Goal: Task Accomplishment & Management: Manage account settings

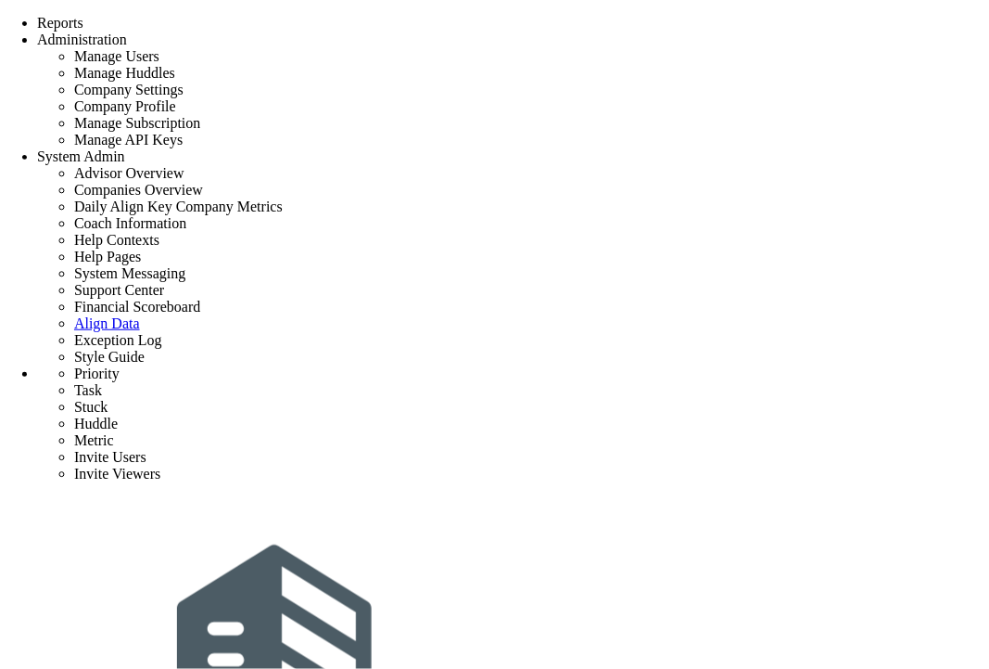
scroll to position [179, 0]
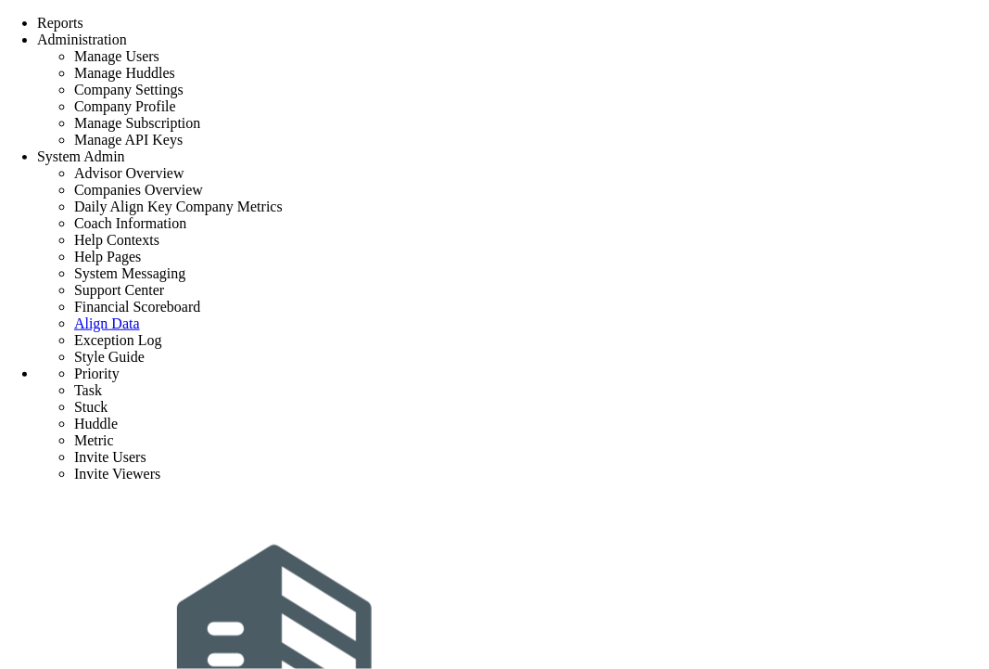
type input "Host an initial meeting with client."
type input "9/10/2025"
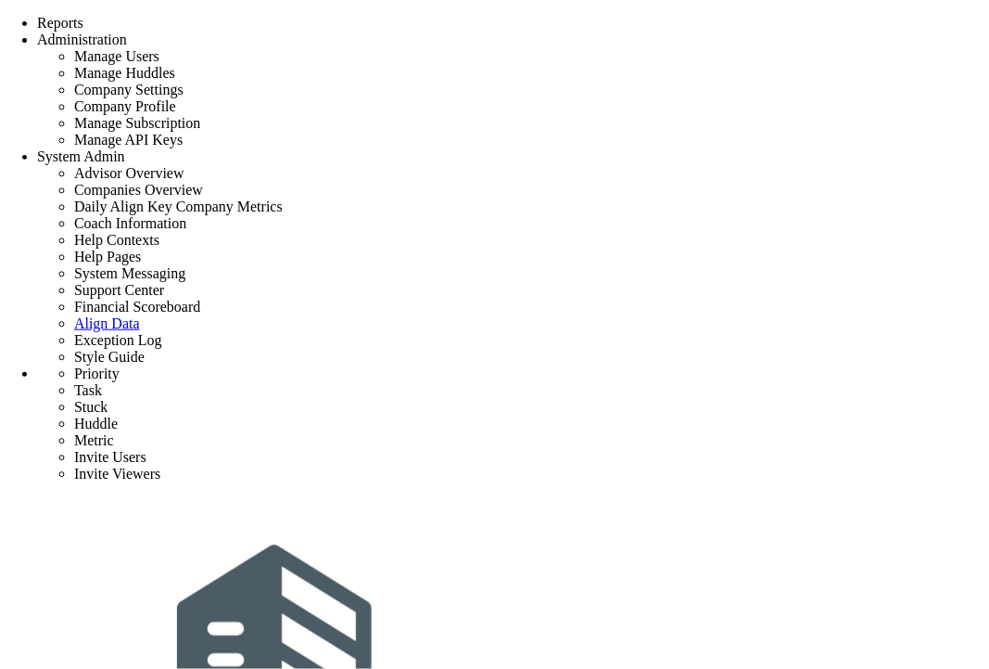
type input "[PERSON_NAME] A"
type input "Initial Phase - Broadmoor Test"
type input "Broadmoor Test"
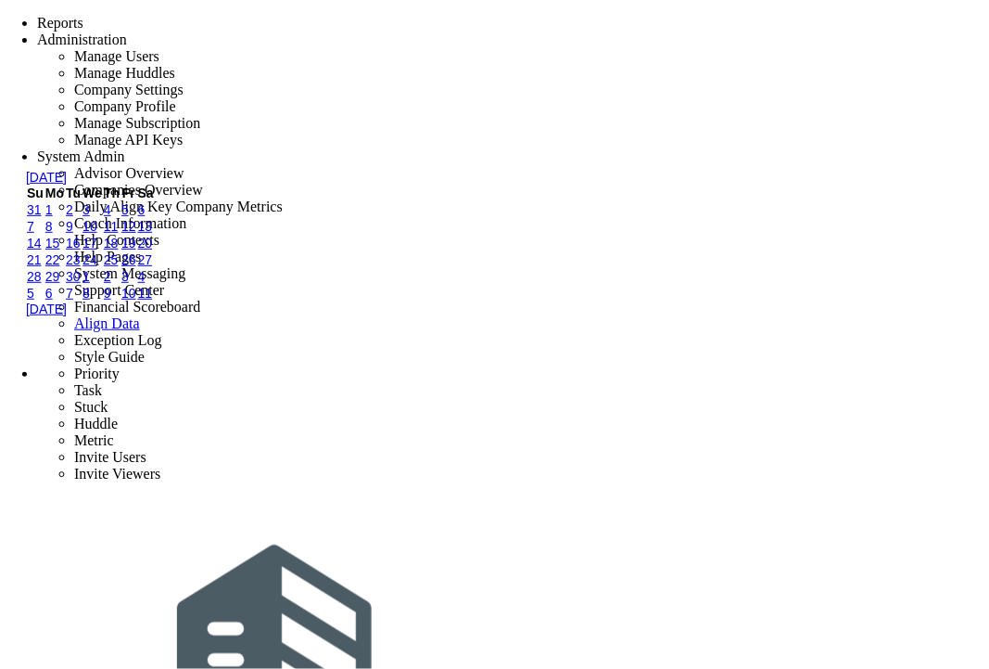
click at [119, 234] on link "11" at bounding box center [111, 226] width 15 height 15
type input "9/11/2025"
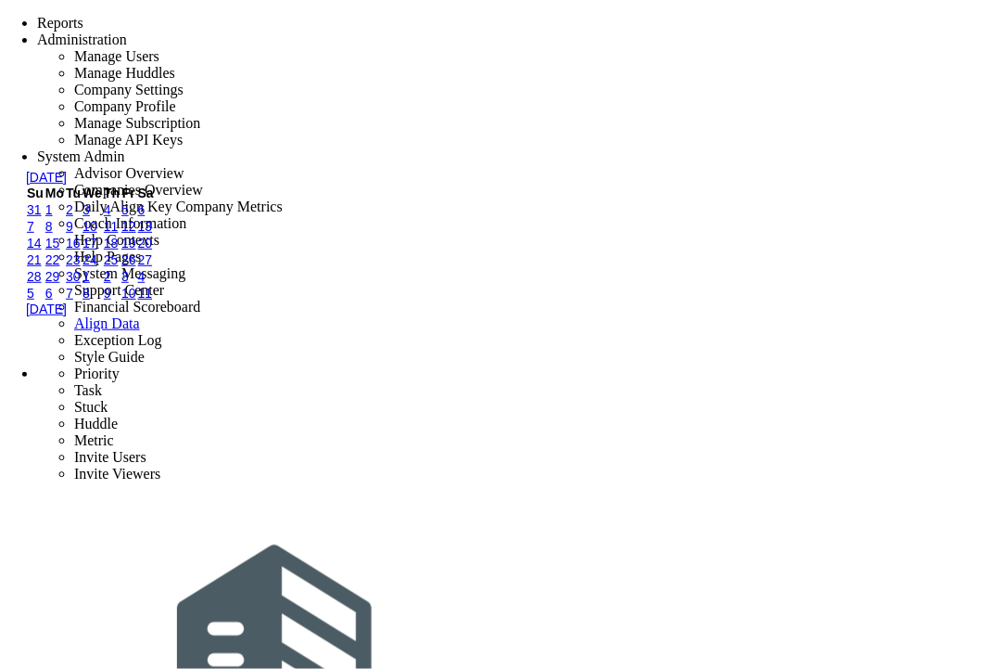
click at [97, 267] on link "24" at bounding box center [90, 259] width 15 height 15
type input "9/24/2025"
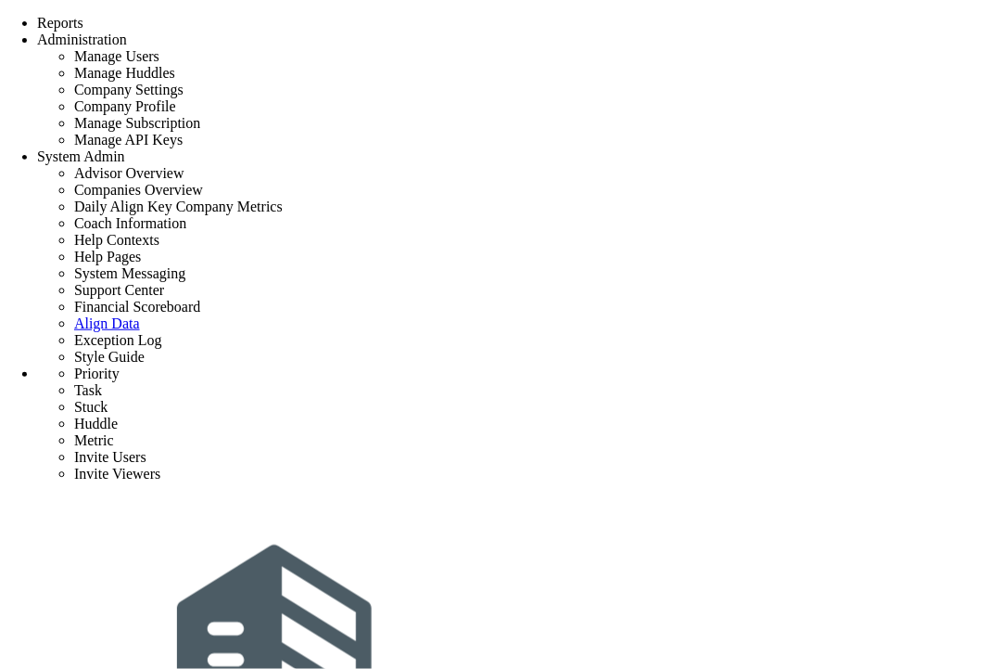
type input "Assign Project Team"
type input "[DATE]"
type input "[PERSON_NAME]"
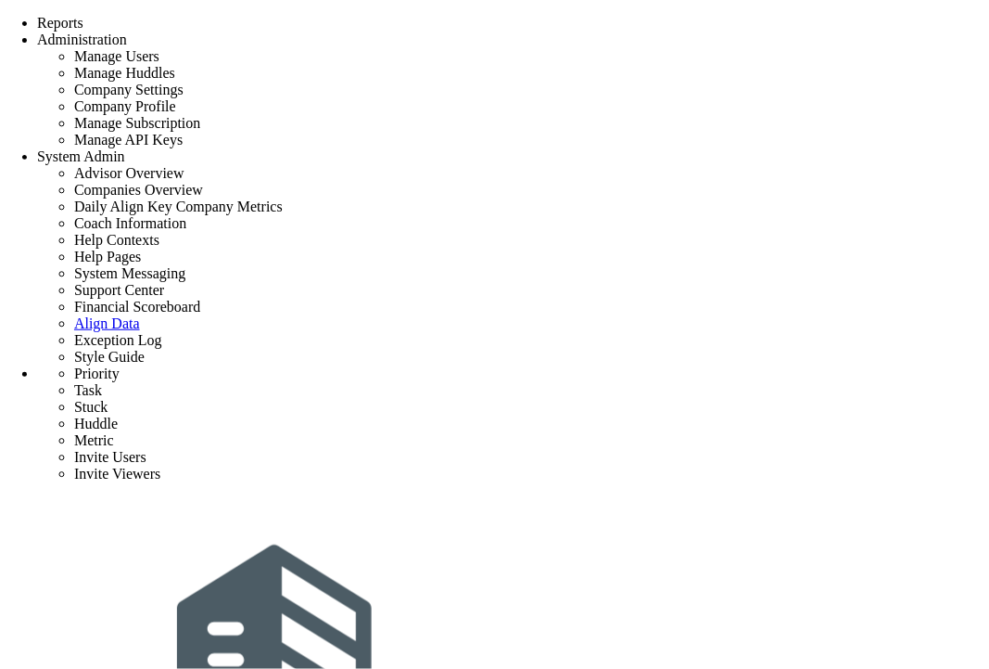
type input "Project Launch - [PERSON_NAME] Test"
type input "[PERSON_NAME] Test"
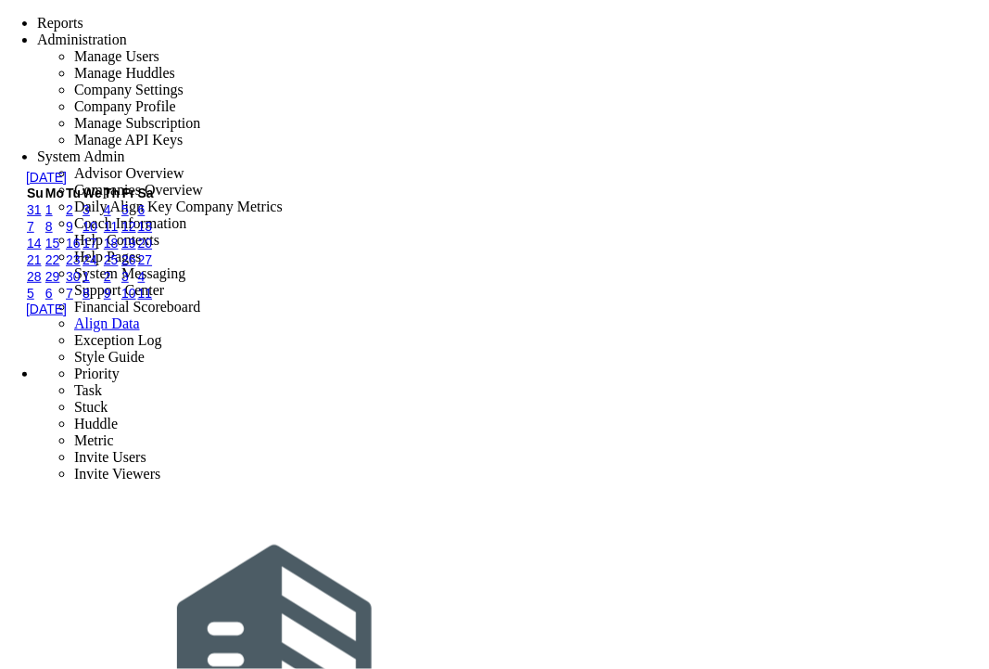
click at [97, 267] on link "24" at bounding box center [90, 259] width 15 height 15
type input "[DATE]"
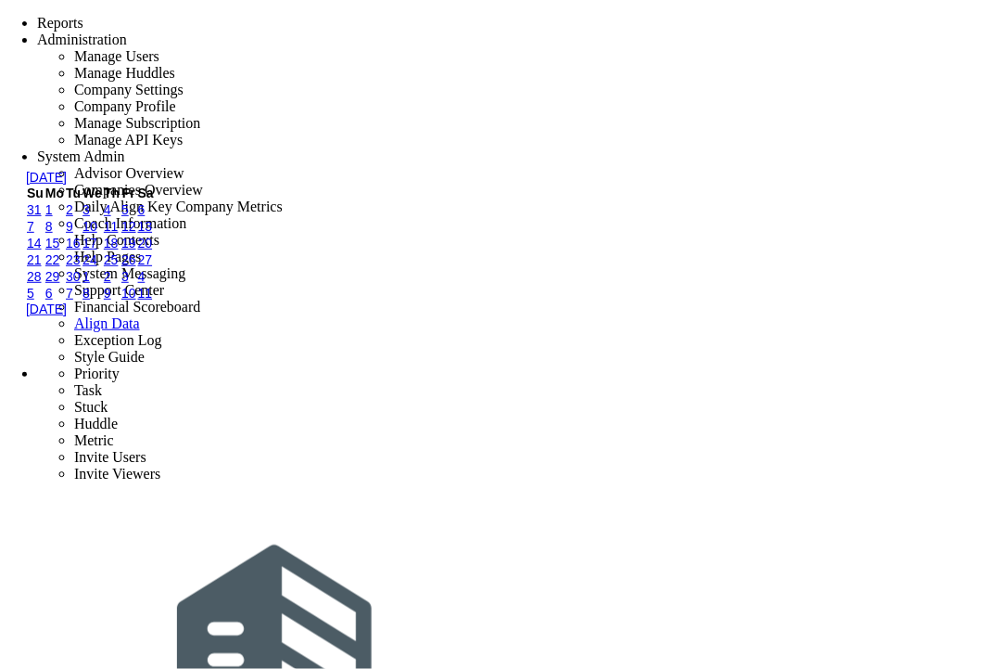
click at [97, 267] on link "24" at bounding box center [90, 259] width 15 height 15
type input "9/24/2025"
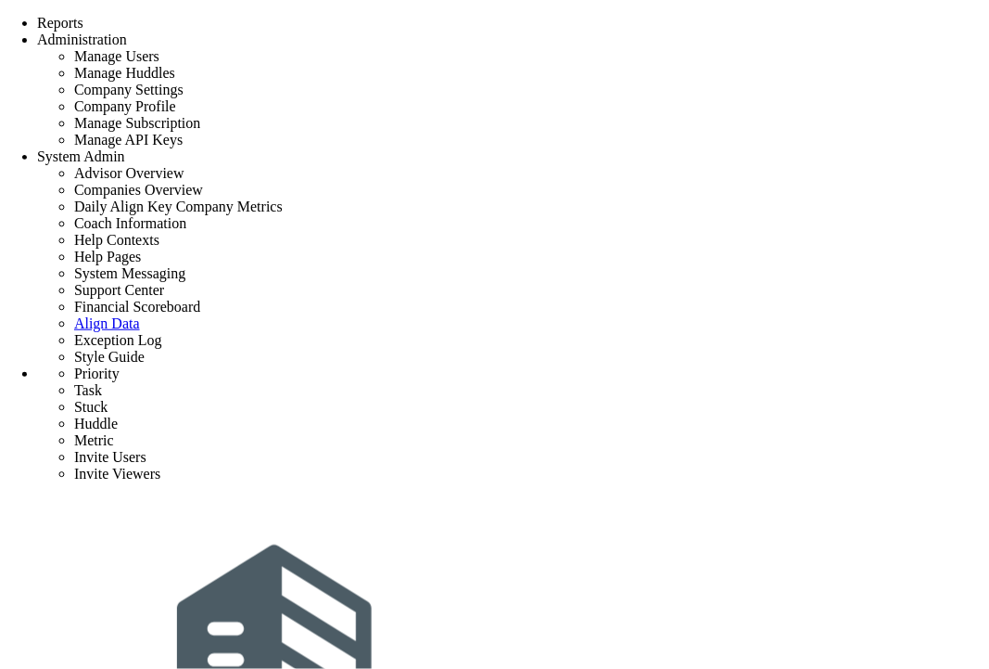
type input "Assign Project Team"
type input "9/25/2025"
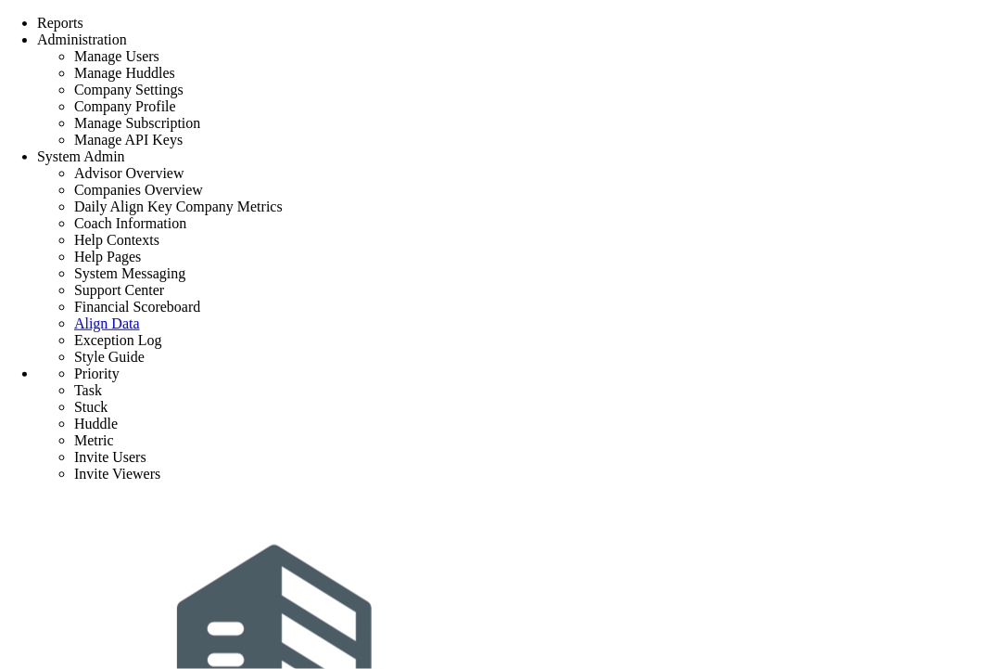
type input "[PERSON_NAME]"
type input "Project Launch - [PERSON_NAME] Test"
type input "[PERSON_NAME] Test"
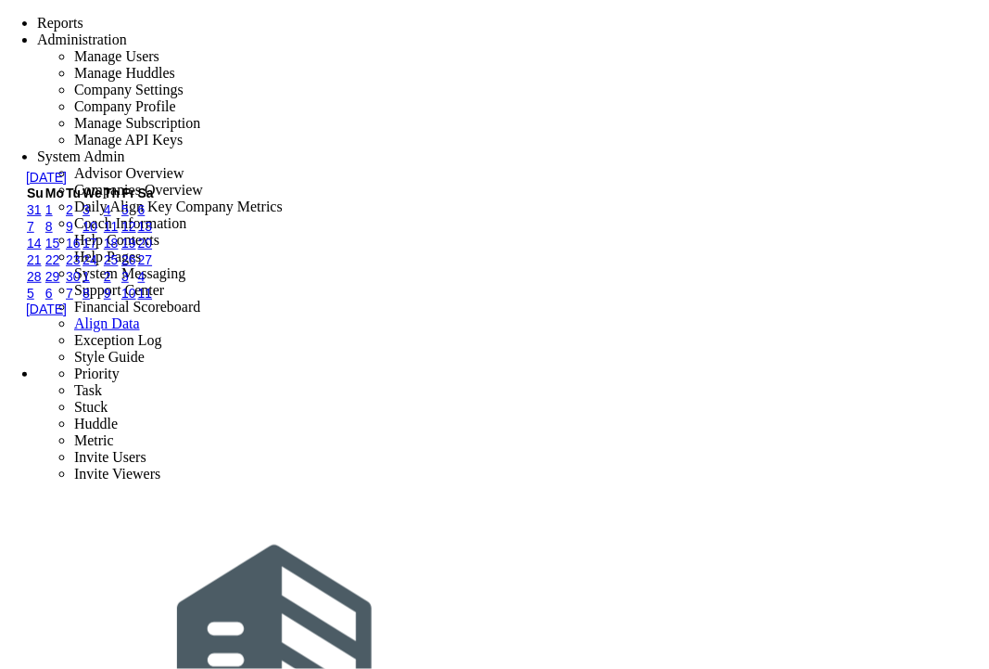
click at [97, 267] on link "24" at bounding box center [90, 259] width 15 height 15
type input "9/24/2025"
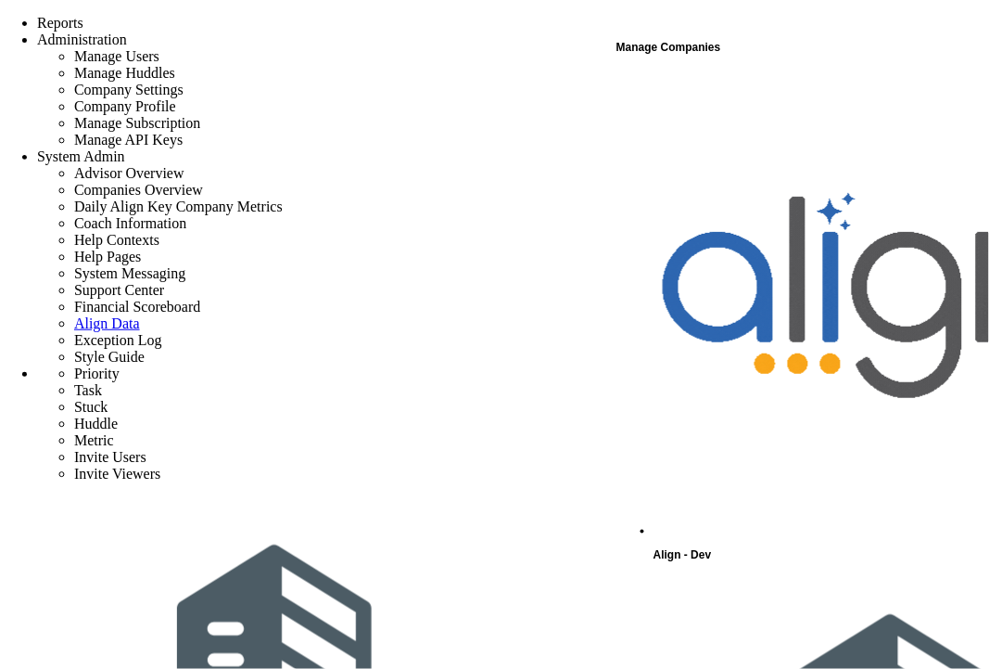
click at [749, 85] on div "Align - Dev" at bounding box center [821, 318] width 334 height 496
